Goal: Task Accomplishment & Management: Complete application form

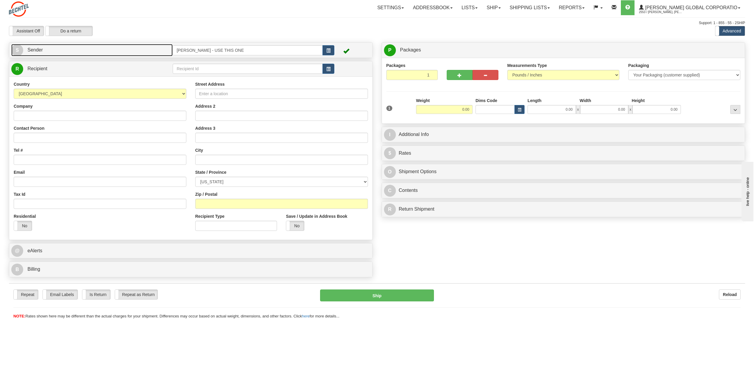
click at [16, 52] on span "S" at bounding box center [17, 50] width 12 height 12
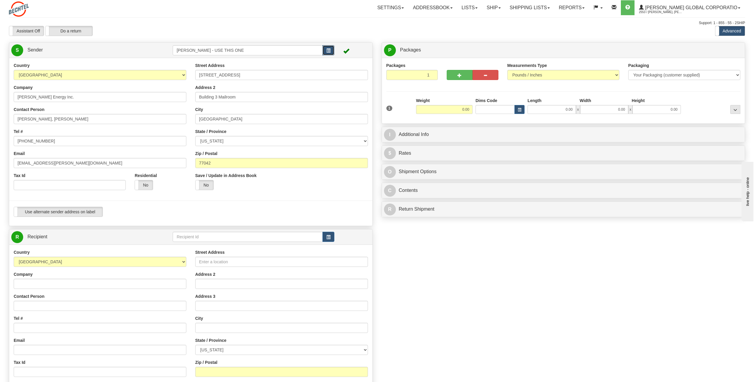
click at [332, 51] on button "button" at bounding box center [329, 50] width 12 height 10
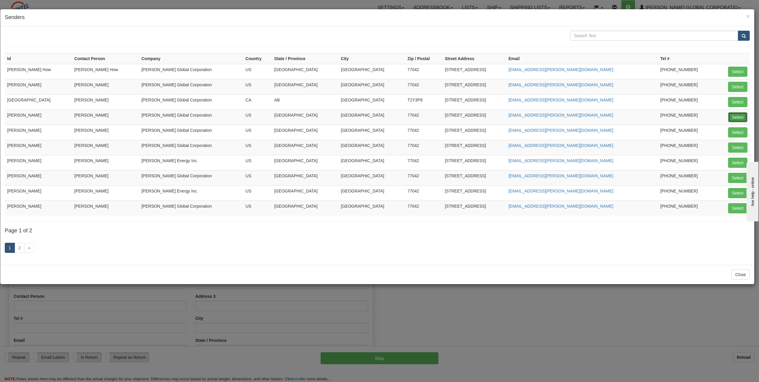
click at [733, 116] on button "Select" at bounding box center [737, 117] width 19 height 10
type input "[PERSON_NAME]"
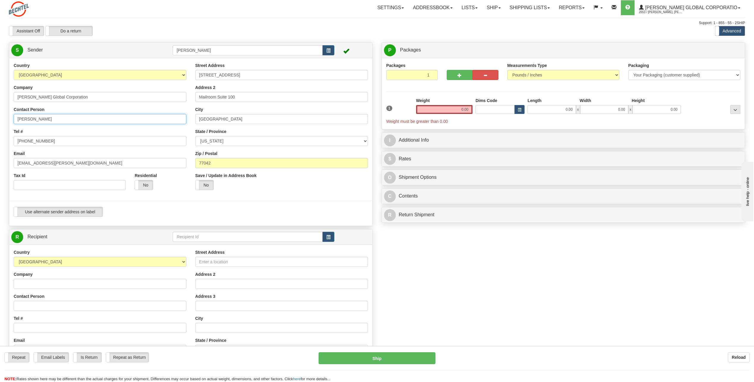
click at [64, 119] on input "[PERSON_NAME]" at bounding box center [100, 119] width 173 height 10
type input "C"
click at [35, 120] on input "Tam" at bounding box center [100, 119] width 173 height 10
type input "Tamela King"
click at [48, 141] on input "[PHONE_NUMBER]" at bounding box center [100, 141] width 173 height 10
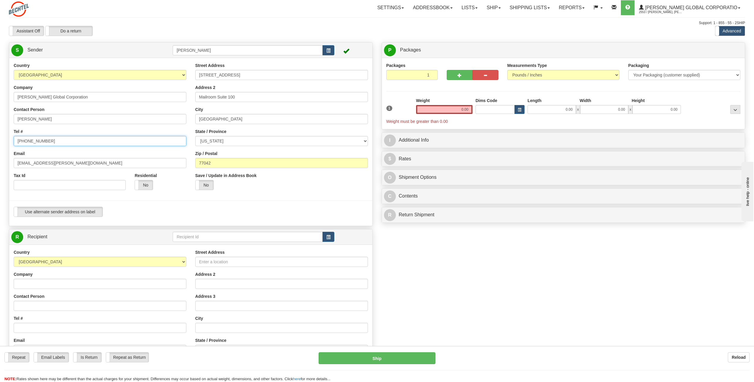
type input "713 235-4552"
drag, startPoint x: 37, startPoint y: 163, endPoint x: 5, endPoint y: 166, distance: 32.0
click at [9, 166] on div "Country AFGHANISTAN ALAND ISLANDS ALBANIA ALGERIA AMERICAN SAMOA ANDORRA ANGOLA…" at bounding box center [190, 141] width 363 height 159
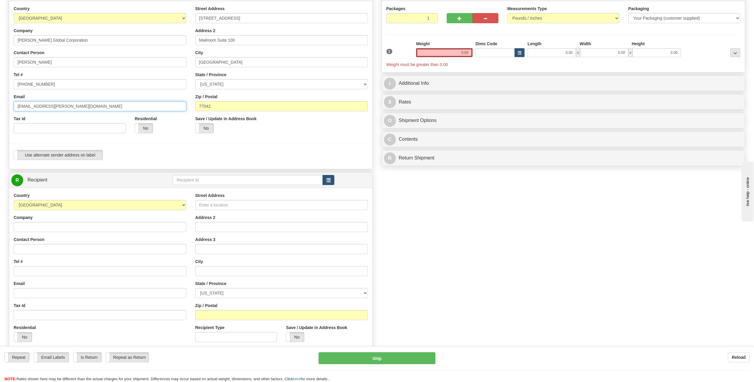
scroll to position [59, 0]
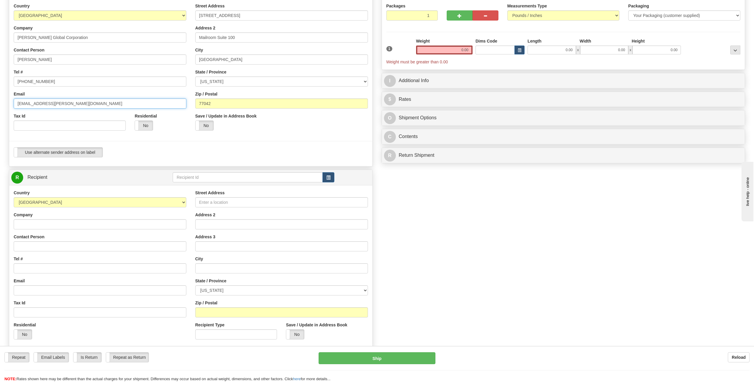
type input "tking4@bechtel.com"
click at [25, 222] on input "Company" at bounding box center [100, 224] width 173 height 10
type input "M"
type input "MUFG Bank LTD."
click at [32, 247] on input "Contact Person" at bounding box center [100, 246] width 173 height 10
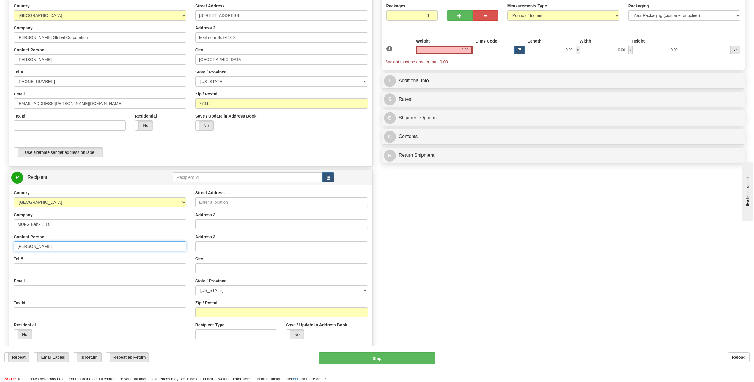
type input "Luis Quintero"
click at [39, 268] on input "Tel #" at bounding box center [100, 268] width 173 height 10
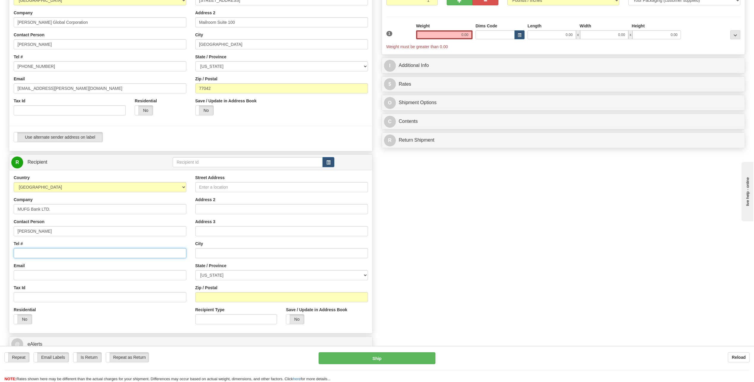
scroll to position [89, 0]
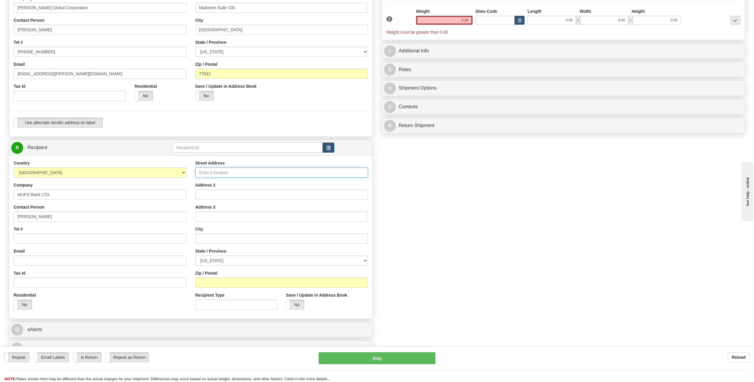
click at [211, 173] on input "Street Address" at bounding box center [281, 172] width 173 height 10
click at [200, 191] on input "Address 2" at bounding box center [281, 194] width 173 height 10
click at [214, 167] on div "Street Address" at bounding box center [281, 169] width 173 height 18
click at [261, 191] on input "Trade Services Operations" at bounding box center [281, 194] width 173 height 10
type input "Trade Services Operations Harborside 3"
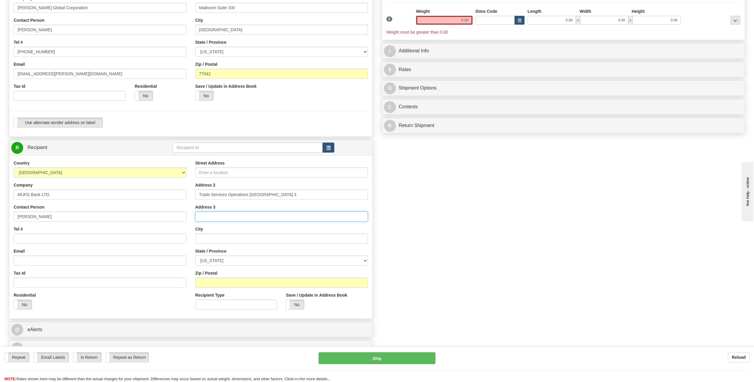
click at [210, 213] on input "Address 3" at bounding box center [281, 216] width 173 height 10
click at [208, 169] on input "Street Address" at bounding box center [281, 172] width 173 height 10
type input "210 Hudson Street"
click at [207, 216] on input "Address 3" at bounding box center [281, 216] width 173 height 10
type input "Standby LOC Section"
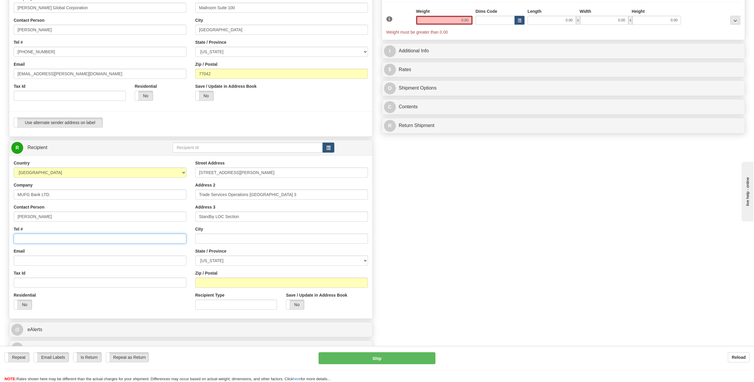
click at [30, 236] on input "Tel #" at bounding box center [100, 238] width 173 height 10
type input "[PHONE_NUMBER]"
click at [222, 239] on input "text" at bounding box center [281, 238] width 173 height 10
type input "Jersey City"
click at [367, 258] on select "[US_STATE] [US_STATE] [US_STATE] [US_STATE] Armed Forces America Armed Forces E…" at bounding box center [281, 260] width 173 height 10
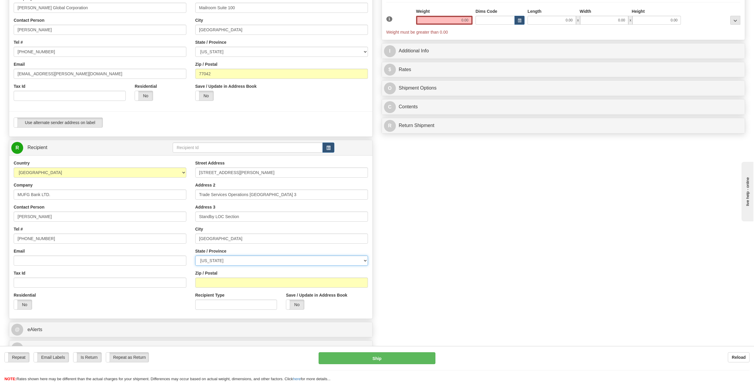
select select "NJ"
click at [195, 255] on select "[US_STATE] [US_STATE] [US_STATE] [US_STATE] Armed Forces America Armed Forces E…" at bounding box center [281, 260] width 173 height 10
click at [220, 279] on input "Zip / Postal" at bounding box center [281, 282] width 173 height 10
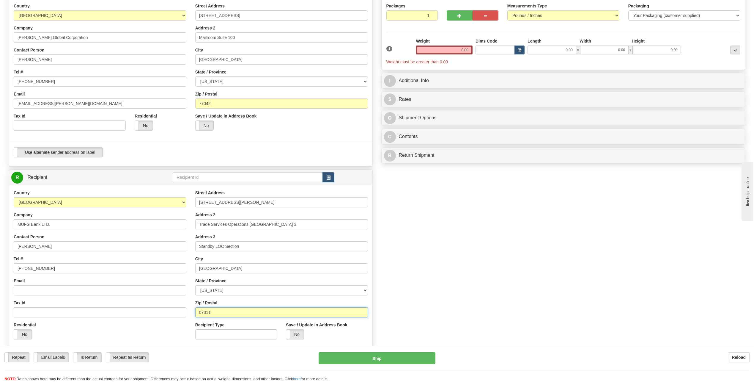
type input "07311"
click at [49, 246] on input "Luis Quintero" at bounding box center [100, 246] width 173 height 10
type input "Luis Quintero/R.Ruxabdra"
click at [62, 224] on input "MUFG Bank LTD." at bounding box center [100, 224] width 173 height 10
type input "MUFG Bank LTD./Standby LOC Section"
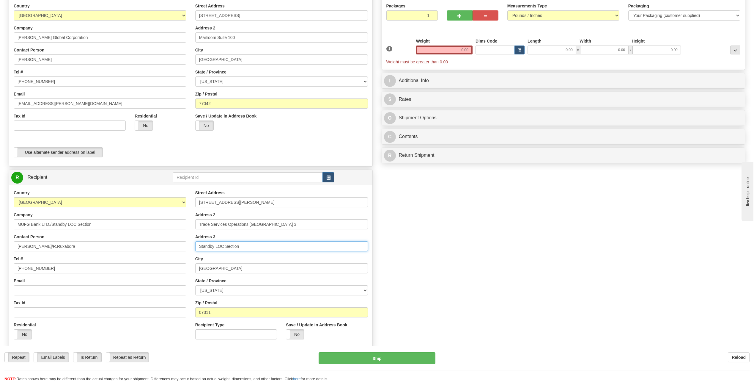
click at [245, 246] on input "Standby LOC Section" at bounding box center [281, 246] width 173 height 10
type input "S"
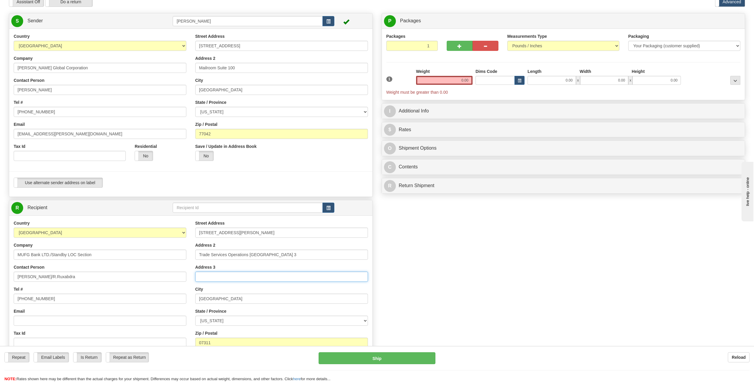
scroll to position [0, 0]
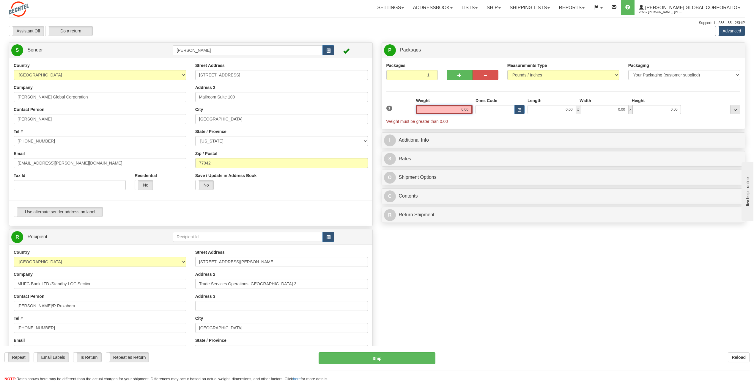
drag, startPoint x: 456, startPoint y: 108, endPoint x: 535, endPoint y: 110, distance: 78.8
click at [530, 108] on div "1 Weight 0.00 Dims Code 0.00" at bounding box center [563, 111] width 357 height 27
type input "1.00"
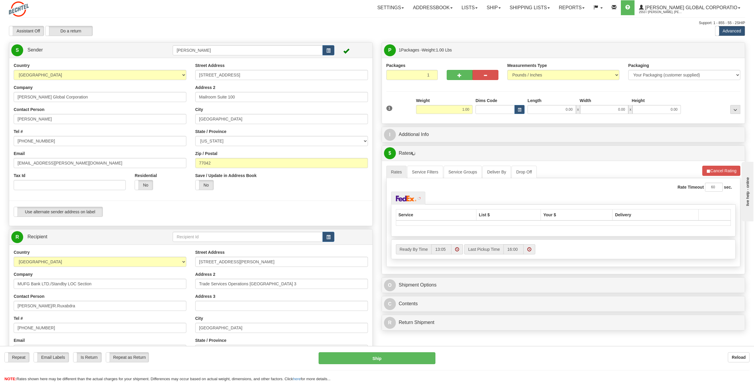
click at [418, 98] on label "Weight" at bounding box center [423, 101] width 14 height 6
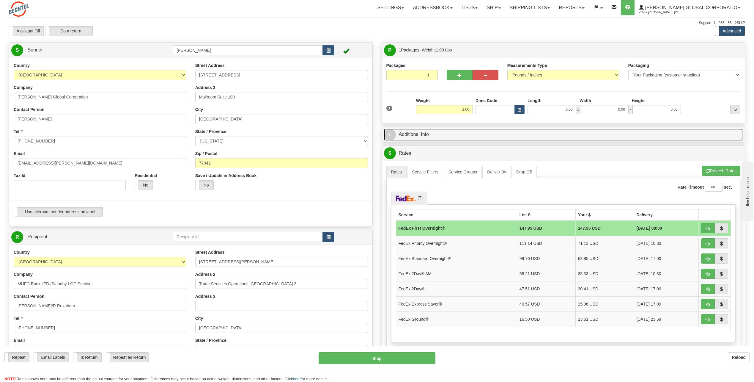
click at [391, 137] on span "I" at bounding box center [390, 135] width 12 height 12
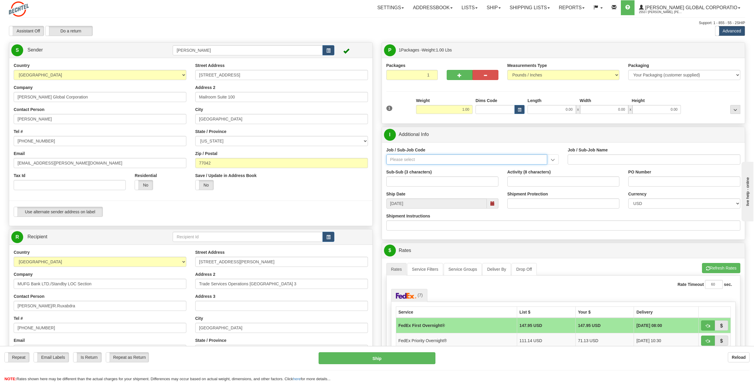
click at [412, 157] on input "Job / Sub-Job Code" at bounding box center [467, 159] width 161 height 10
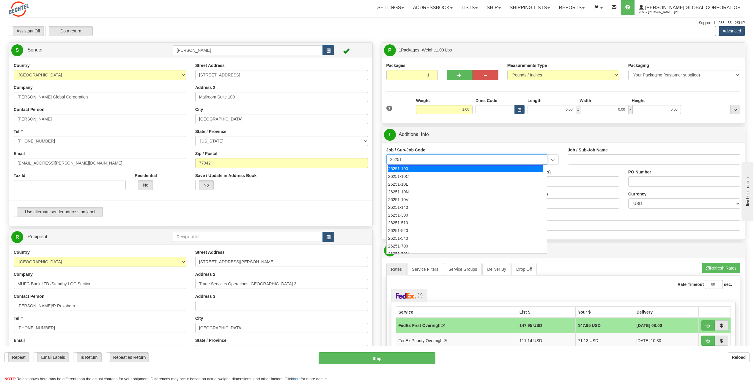
click at [405, 169] on div "26251-100" at bounding box center [465, 168] width 155 height 7
type input "26251-100"
type input "RIO GRANDE LNG TRAINS 1 & 2 - HOUSTON PROFESSIONA"
type input "26251-100"
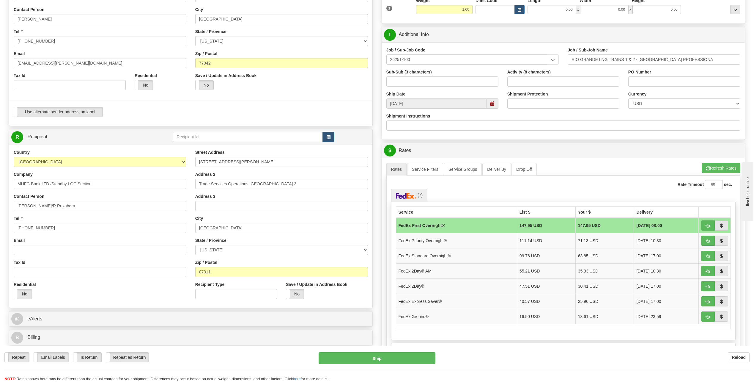
scroll to position [89, 0]
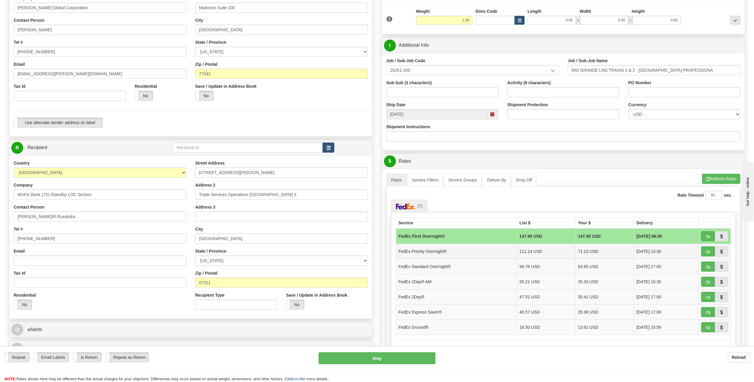
click at [427, 251] on td "FedEx Priority Overnight®" at bounding box center [456, 251] width 121 height 15
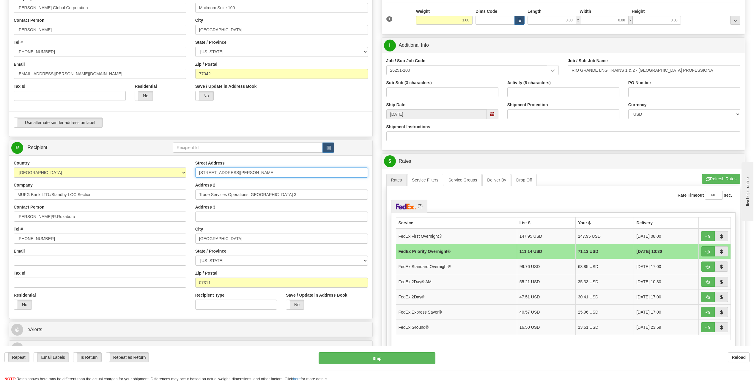
click at [246, 168] on input "210 Hudson Street" at bounding box center [281, 172] width 173 height 10
click at [283, 167] on input "210 Hudson Street Suite 500" at bounding box center [281, 172] width 173 height 10
click at [258, 169] on input "210 Hudson Street Suite 500" at bounding box center [281, 172] width 173 height 10
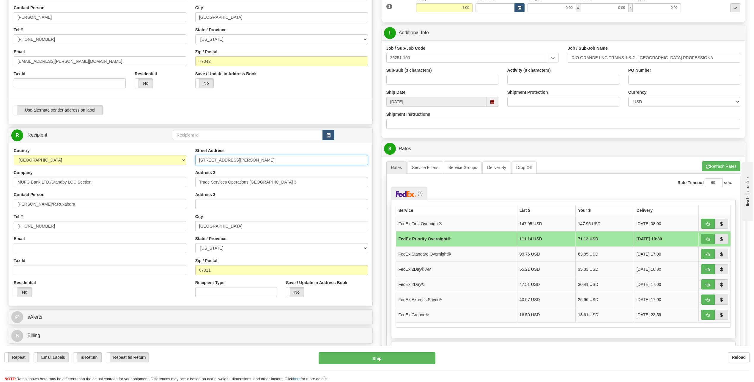
scroll to position [119, 0]
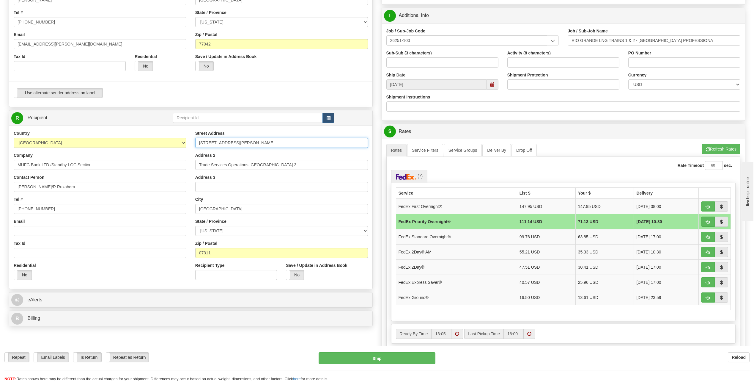
type input "210 Hudson Street Suite 500"
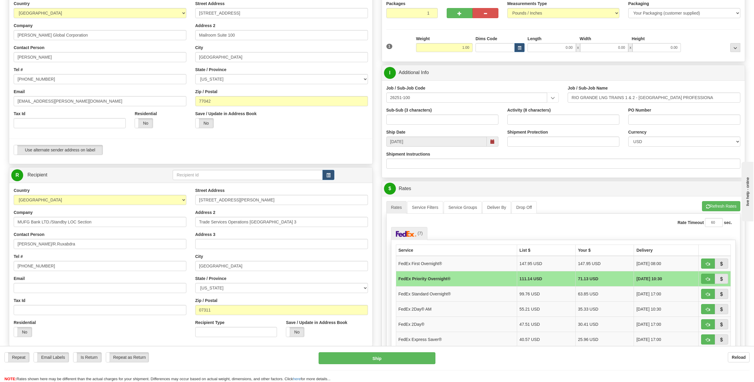
scroll to position [59, 0]
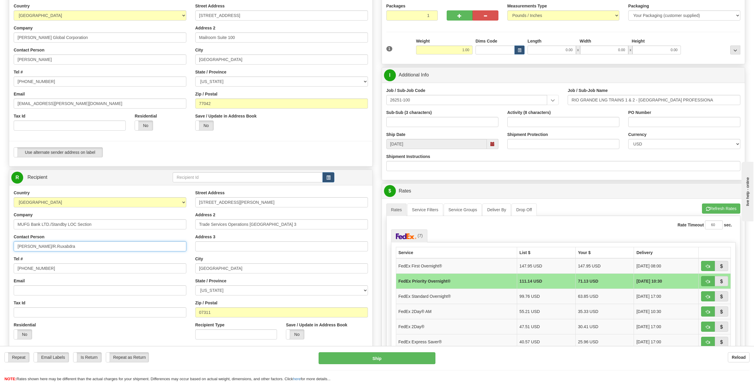
click at [74, 248] on input "Luis Quintero/R.Ruxabdra" at bounding box center [100, 246] width 173 height 10
type input "Luis Quintero/R.Ruxandra"
click at [80, 257] on div "Tel # 713 235-1672" at bounding box center [100, 265] width 173 height 18
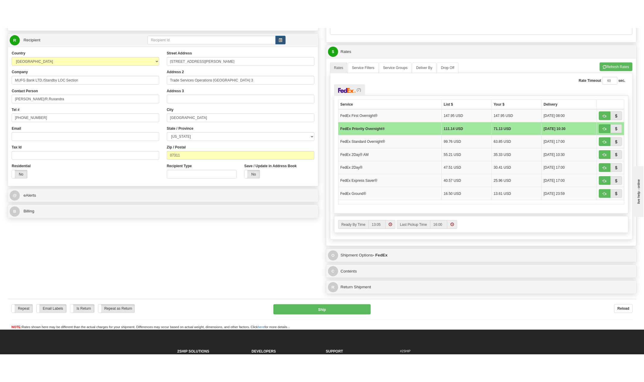
scroll to position [208, 0]
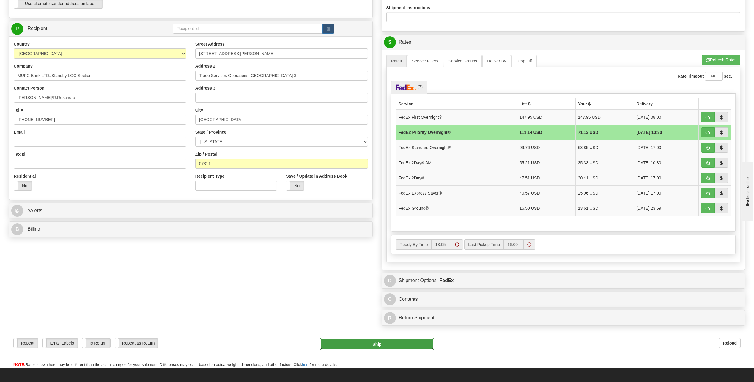
click at [384, 347] on button "Ship" at bounding box center [377, 344] width 114 height 12
type input "01"
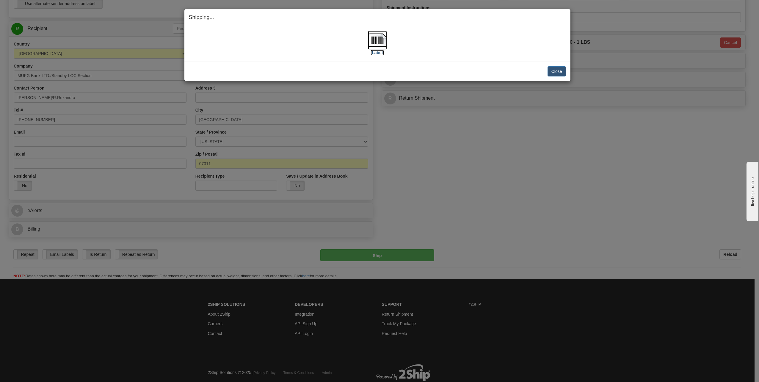
click at [369, 43] on img at bounding box center [377, 40] width 19 height 19
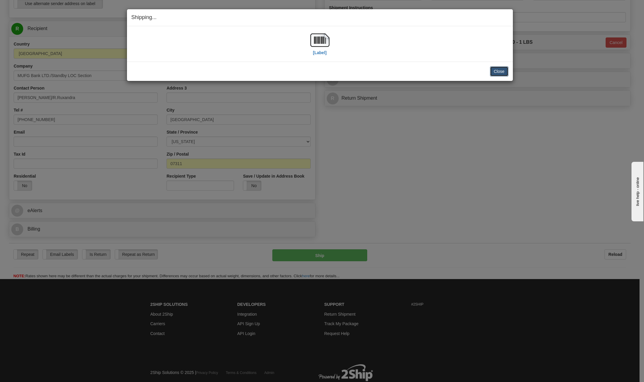
click at [494, 69] on button "Close" at bounding box center [499, 71] width 18 height 10
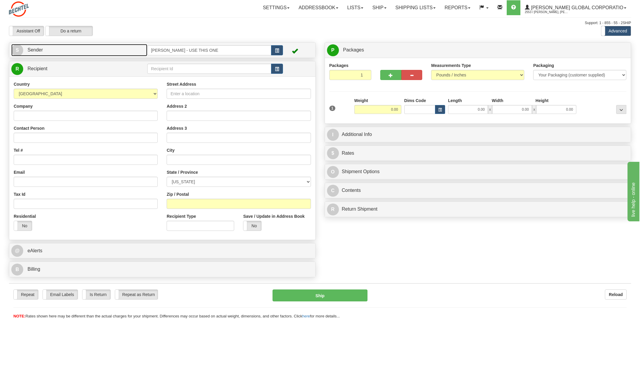
click at [16, 49] on span "S" at bounding box center [17, 50] width 12 height 12
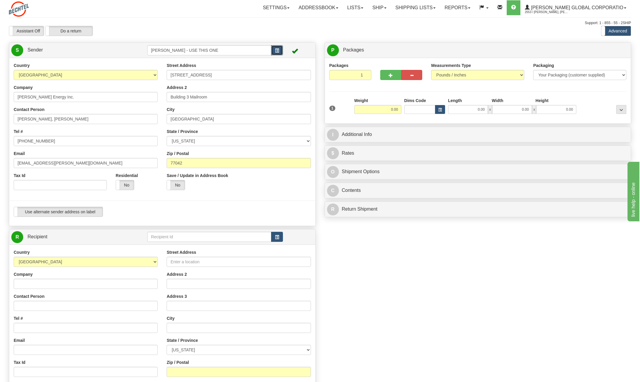
click at [279, 47] on button "button" at bounding box center [277, 50] width 12 height 10
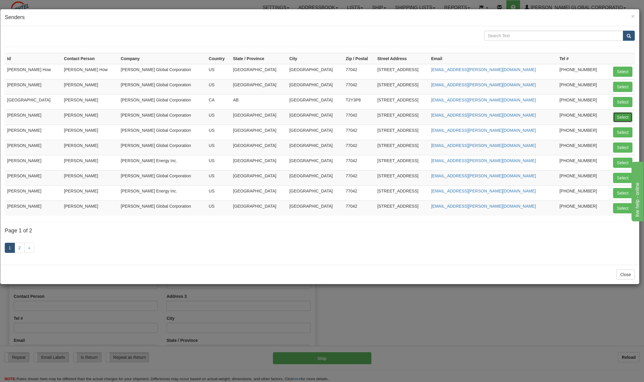
click at [626, 120] on button "Select" at bounding box center [622, 117] width 19 height 10
type input "[PERSON_NAME]"
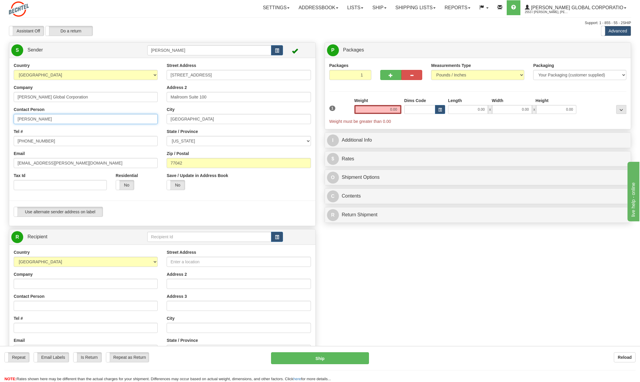
click at [81, 121] on input "[PERSON_NAME]" at bounding box center [86, 119] width 144 height 10
type input "C"
type input "[PERSON_NAME]"
click at [134, 125] on div "Country [GEOGRAPHIC_DATA] [GEOGRAPHIC_DATA] [GEOGRAPHIC_DATA] [GEOGRAPHIC_DATA]…" at bounding box center [85, 128] width 153 height 132
click at [53, 140] on input "[PHONE_NUMBER]" at bounding box center [86, 141] width 144 height 10
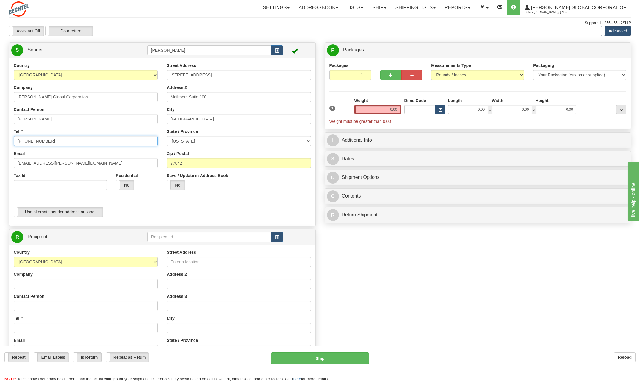
type input "[PHONE_NUMBER]"
click at [125, 126] on div "Country [GEOGRAPHIC_DATA] [GEOGRAPHIC_DATA] [GEOGRAPHIC_DATA] [GEOGRAPHIC_DATA]…" at bounding box center [85, 128] width 153 height 132
drag, startPoint x: 37, startPoint y: 163, endPoint x: -2, endPoint y: 163, distance: 38.7
click at [0, 163] on html "Training Course Close Toggle navigation Settings Shipping Preferences New Sende…" at bounding box center [320, 191] width 640 height 382
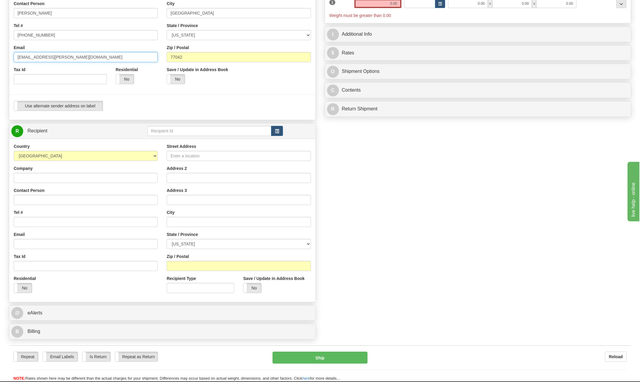
scroll to position [119, 0]
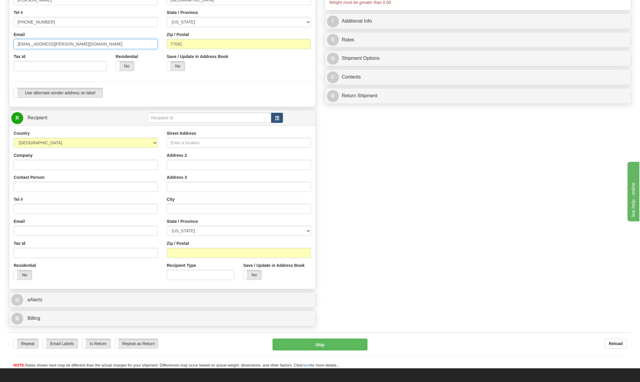
type input "[EMAIL_ADDRESS][PERSON_NAME][DOMAIN_NAME]"
click at [25, 185] on input "Contact Person" at bounding box center [86, 187] width 144 height 10
type input "[PERSON_NAME]"
type input "[PERSON_NAME] /[PERSON_NAME] Solar"
type input "[EMAIL_ADDRESS][PERSON_NAME][DOMAIN_NAME]"
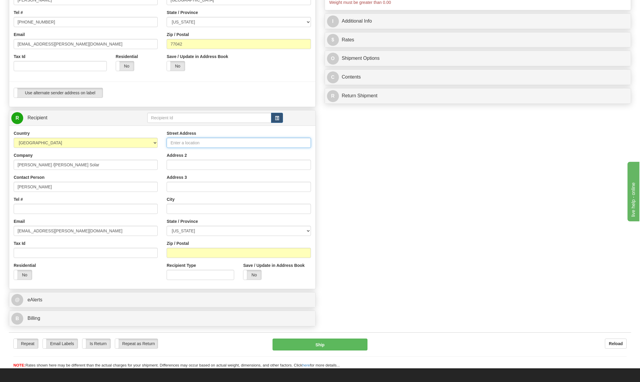
type input "[STREET_ADDRESS]"
type input "Victoria"
select select "[GEOGRAPHIC_DATA]"
type input "77904"
type input "[PERSON_NAME]"
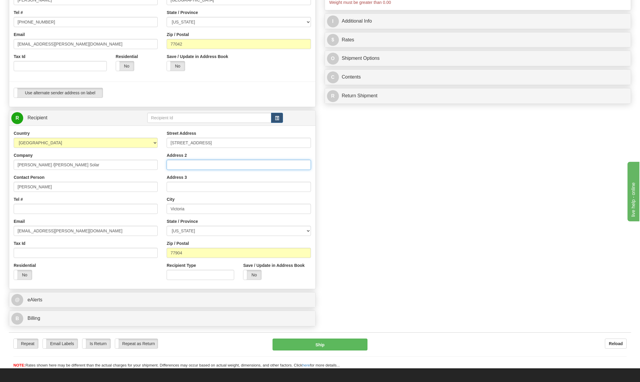
type input "Building"
type input "R"
click at [62, 164] on input "[PERSON_NAME] /[PERSON_NAME] Solar" at bounding box center [86, 165] width 144 height 10
type input "[PERSON_NAME]"
click at [135, 175] on div "Contact Person" at bounding box center [86, 183] width 144 height 18
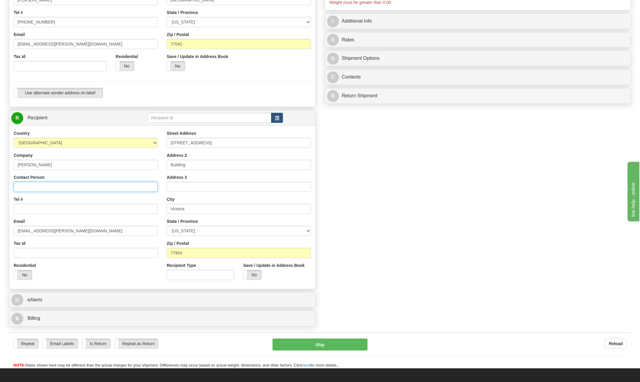
click at [30, 190] on input "Contact Person" at bounding box center [86, 187] width 144 height 10
click at [233, 143] on input "[STREET_ADDRESS]" at bounding box center [239, 143] width 144 height 10
type input "1"
type input "144 Highway 239E"
click at [195, 167] on input "Building" at bounding box center [239, 165] width 144 height 10
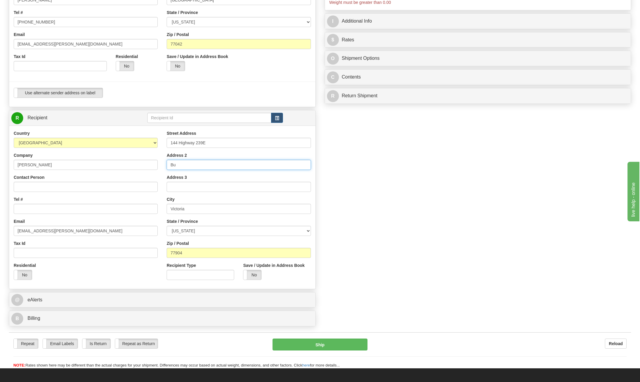
type input "B"
click at [197, 206] on input "Victoria" at bounding box center [239, 209] width 144 height 10
type input "V"
type input "Tivoli"
click at [194, 250] on input "77904" at bounding box center [239, 253] width 144 height 10
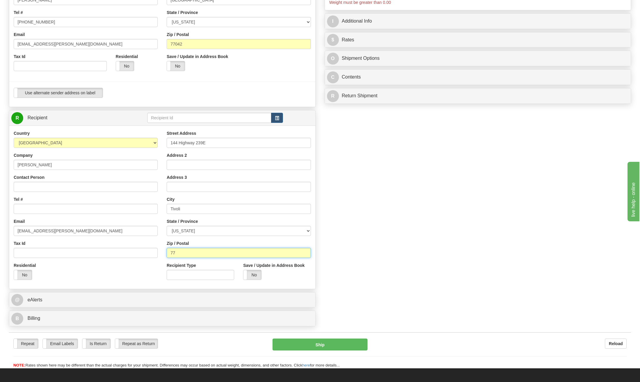
type input "7"
type input "77990"
click at [29, 186] on input "Contact Person" at bounding box center [86, 187] width 144 height 10
type input "[PERSON_NAME]"
click at [139, 192] on div "Country [GEOGRAPHIC_DATA] [GEOGRAPHIC_DATA] [GEOGRAPHIC_DATA] [GEOGRAPHIC_DATA]…" at bounding box center [85, 207] width 153 height 154
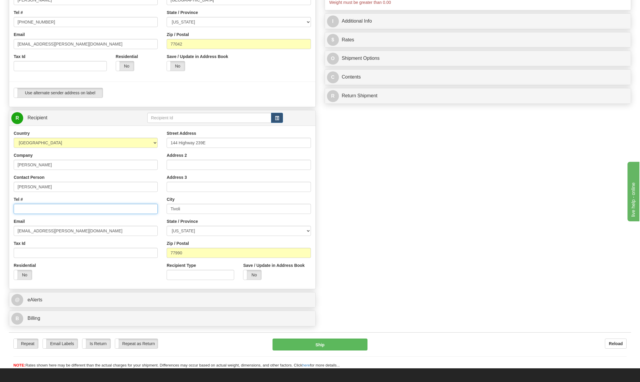
click at [29, 208] on input "Tel #" at bounding box center [86, 209] width 144 height 10
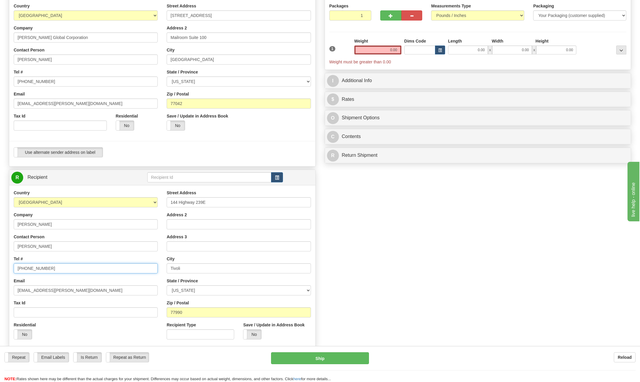
scroll to position [30, 0]
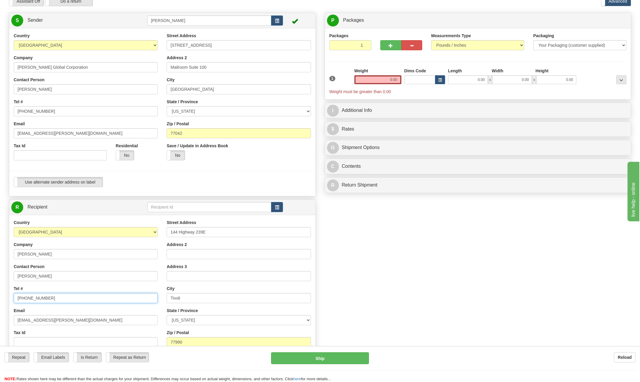
type input "[PHONE_NUMBER]"
click at [384, 76] on input "0.00" at bounding box center [377, 79] width 47 height 9
drag, startPoint x: 384, startPoint y: 78, endPoint x: 456, endPoint y: 84, distance: 72.8
click at [452, 82] on div "1 Weight Dims Code Length x" at bounding box center [478, 81] width 300 height 27
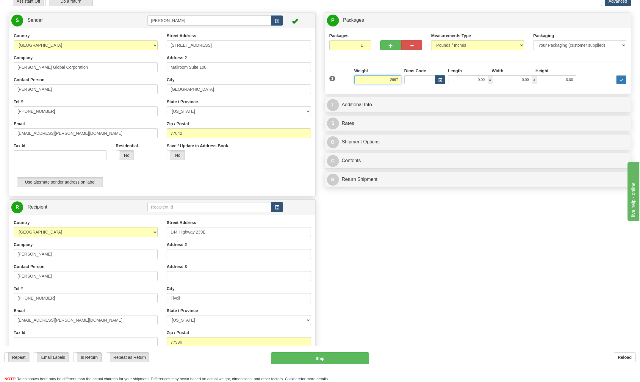
type input "26674"
drag, startPoint x: 387, startPoint y: 79, endPoint x: 446, endPoint y: 88, distance: 59.9
click at [454, 86] on div "1 Weight 26674 Dims Code x x" at bounding box center [478, 78] width 300 height 21
type input "2.00"
click at [427, 92] on div "Packages 1 1 Measurements Type" at bounding box center [478, 61] width 306 height 66
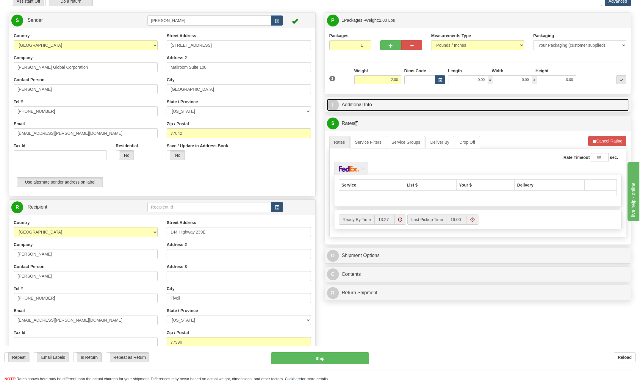
click at [338, 103] on span "I" at bounding box center [333, 105] width 12 height 12
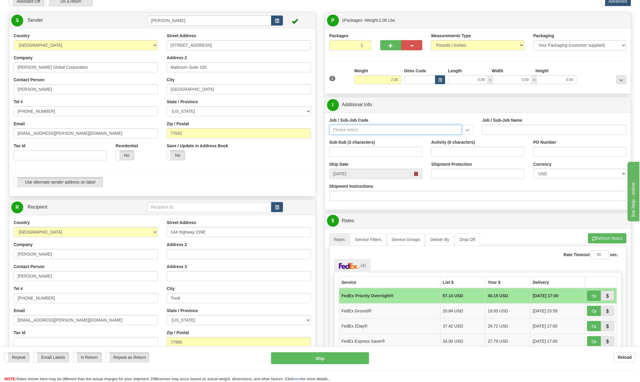
click at [346, 129] on input "Job / Sub-Job Code" at bounding box center [395, 130] width 132 height 10
click at [349, 128] on input "Job / Sub-Job Code" at bounding box center [395, 130] width 132 height 10
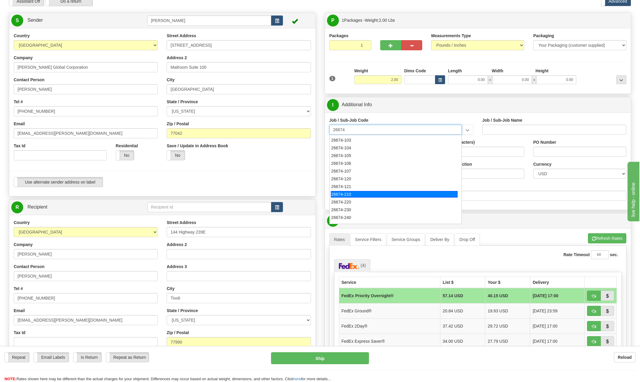
click at [346, 194] on div "26674-210" at bounding box center [394, 194] width 127 height 7
type input "26674-210"
type input "CHARGER SOLAR PROJECT EPC - FIELD NON-MANUAL"
type input "26674-210"
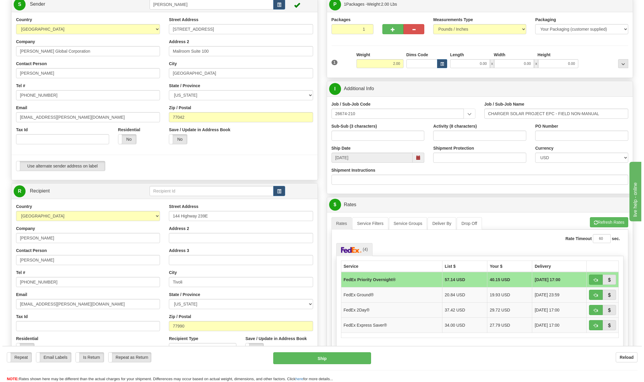
scroll to position [59, 0]
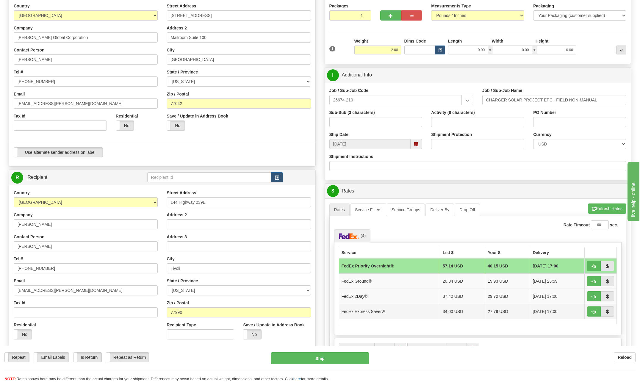
click at [358, 312] on td "FedEx Express Saver®" at bounding box center [389, 311] width 101 height 15
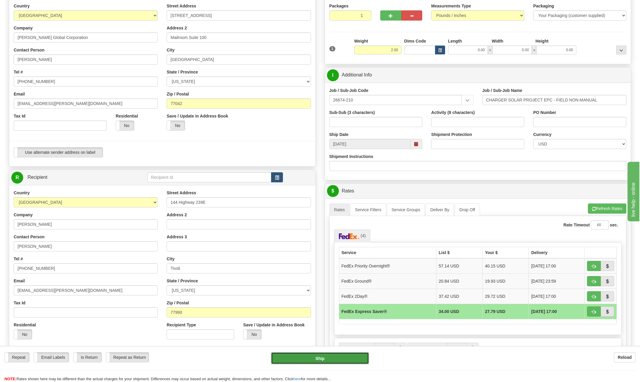
click at [326, 358] on button "Ship" at bounding box center [320, 358] width 98 height 12
type input "20"
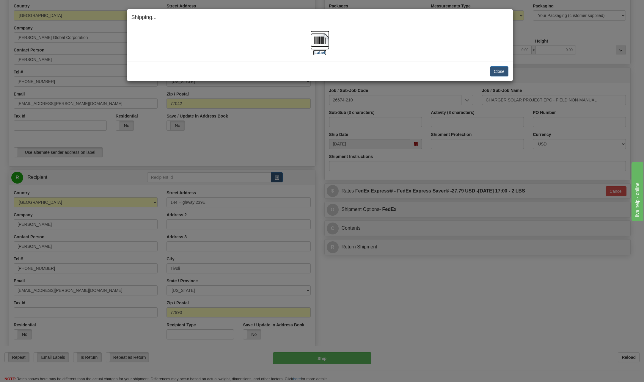
click at [324, 37] on img at bounding box center [319, 40] width 19 height 19
